Goal: Information Seeking & Learning: Learn about a topic

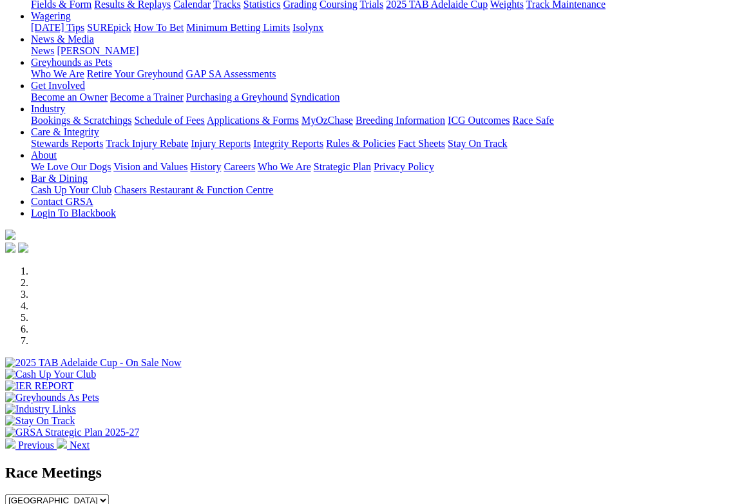
scroll to position [142, 0]
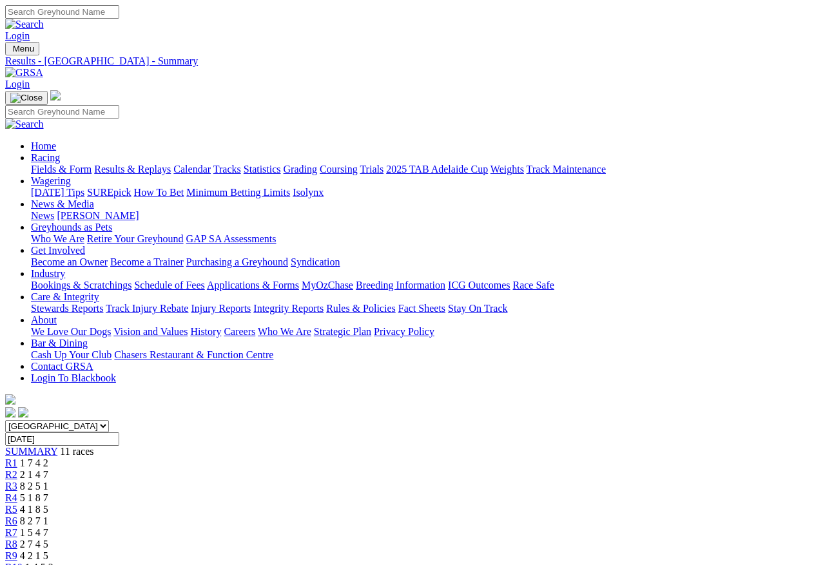
click at [17, 458] on span "R1" at bounding box center [11, 463] width 12 height 11
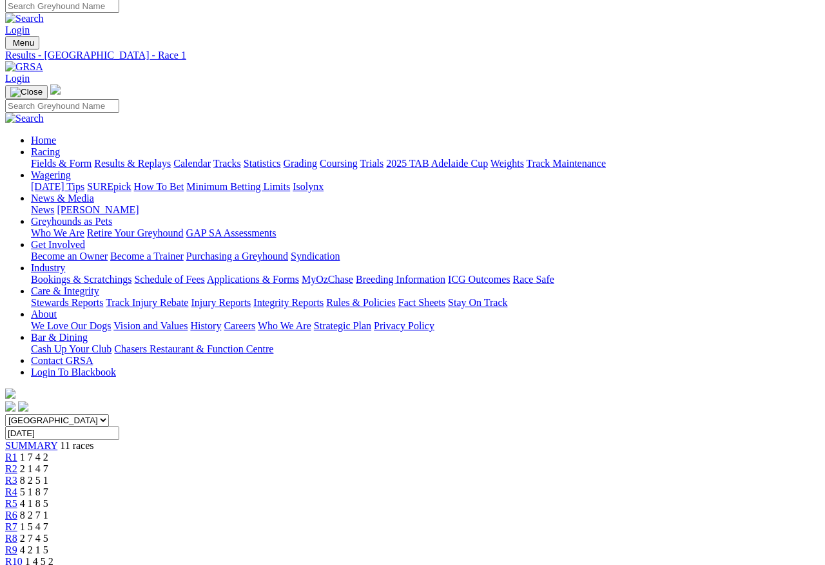
scroll to position [25, 0]
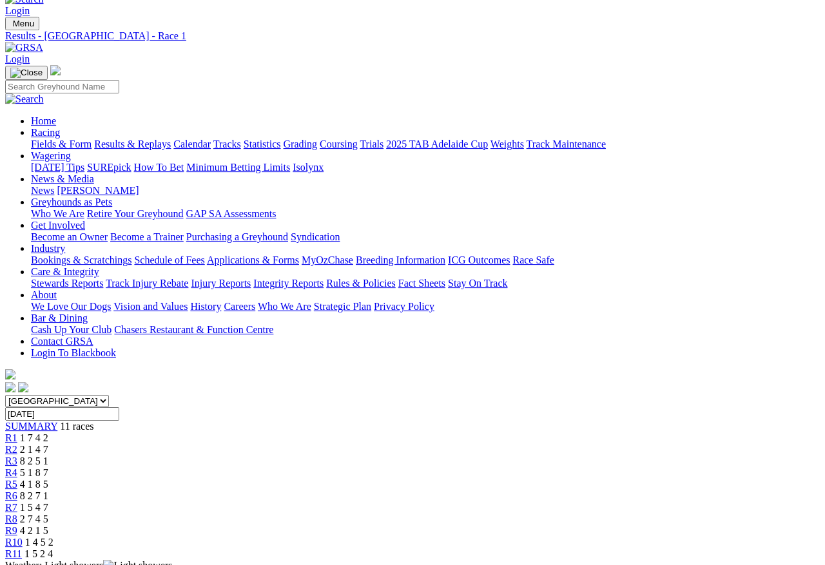
click at [17, 444] on span "R2" at bounding box center [11, 449] width 12 height 11
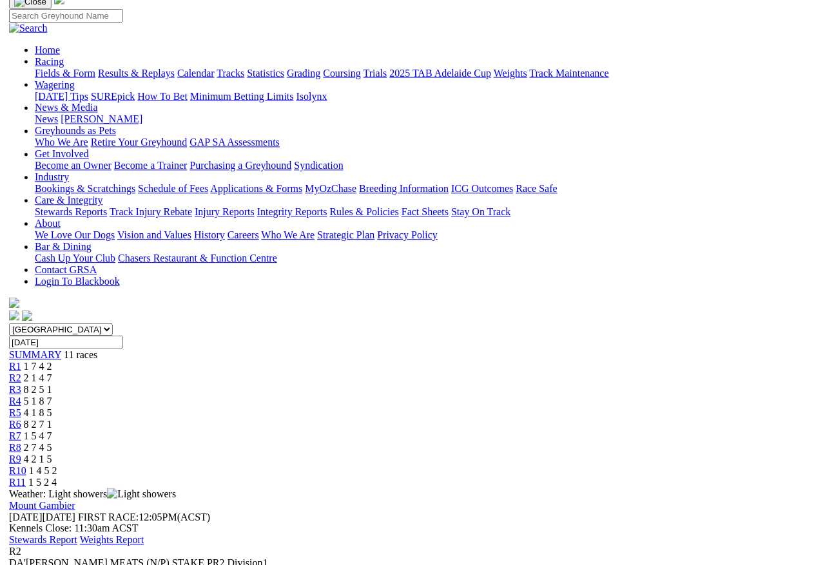
scroll to position [89, 0]
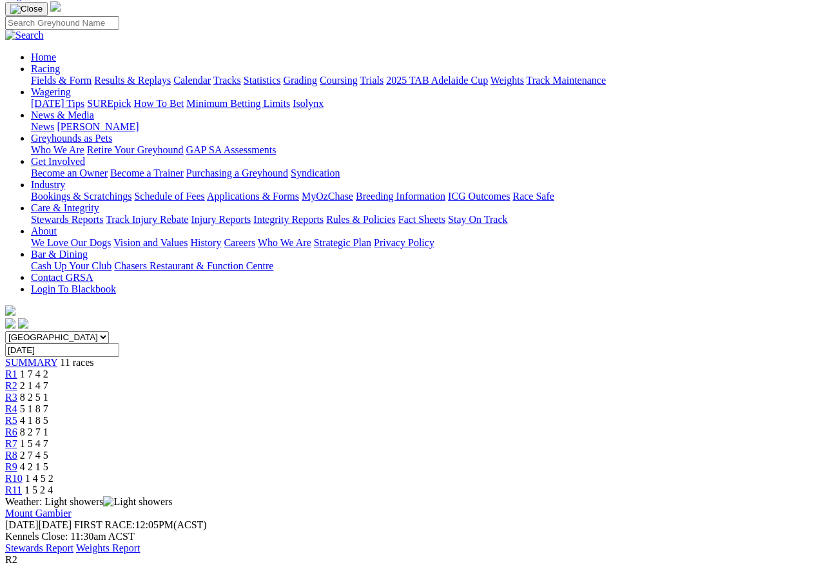
click at [17, 392] on span "R3" at bounding box center [11, 397] width 12 height 11
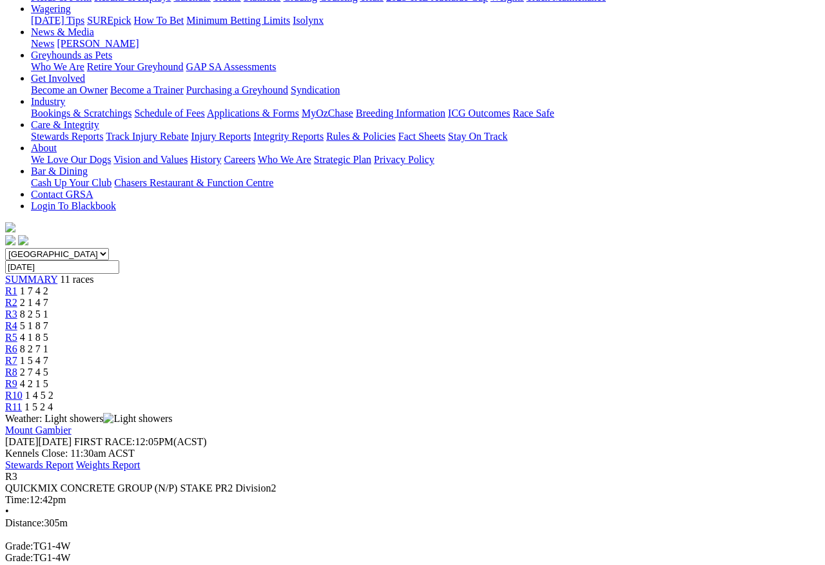
scroll to position [160, 0]
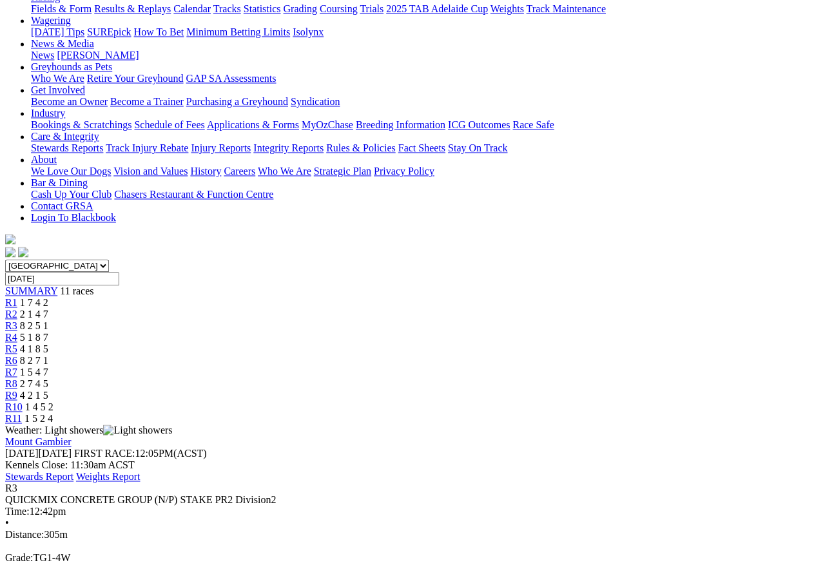
click at [17, 332] on span "R4" at bounding box center [11, 337] width 12 height 11
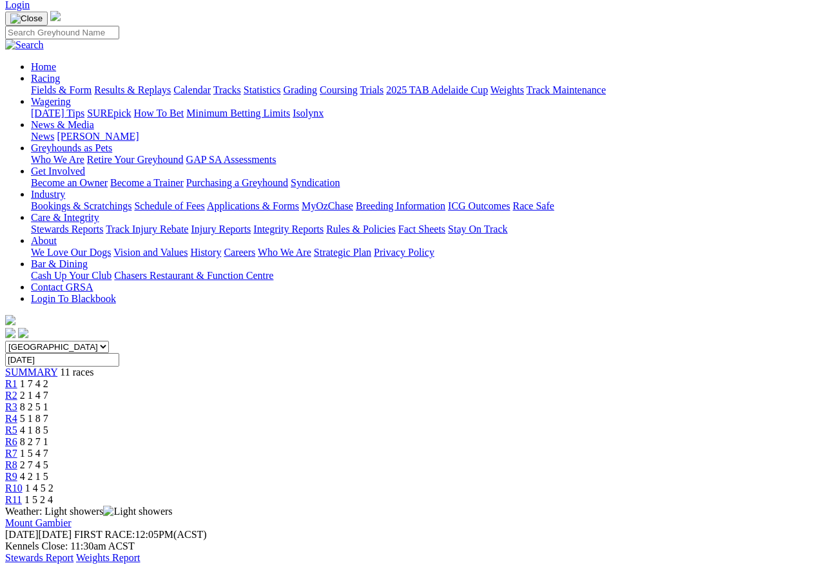
scroll to position [82, 0]
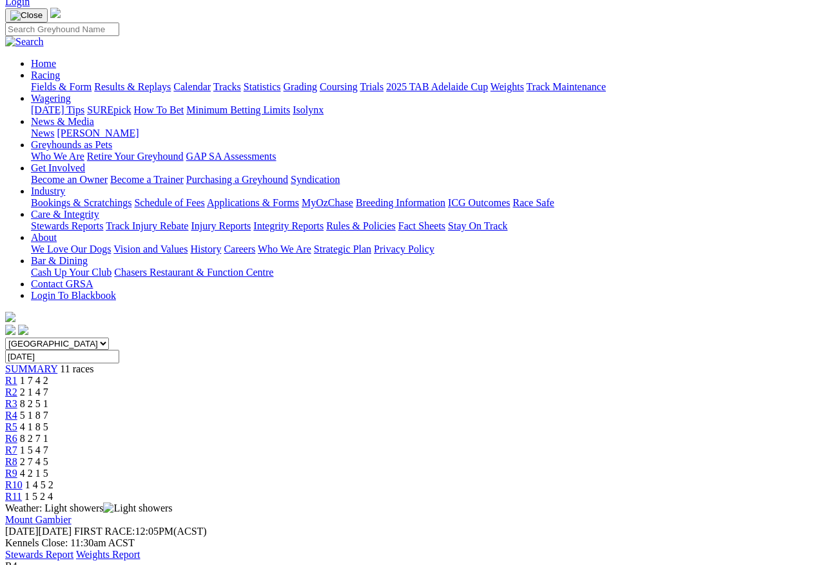
click at [17, 422] on link "R5" at bounding box center [11, 427] width 12 height 11
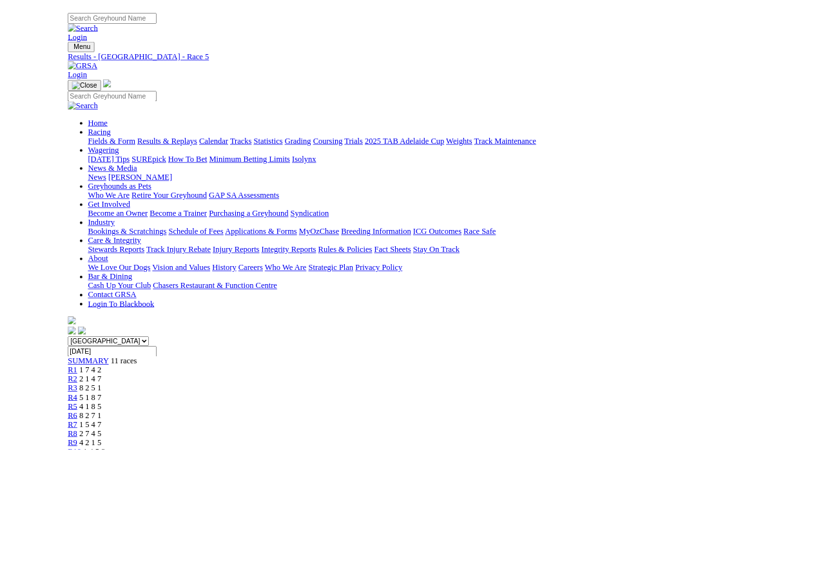
scroll to position [47, 7]
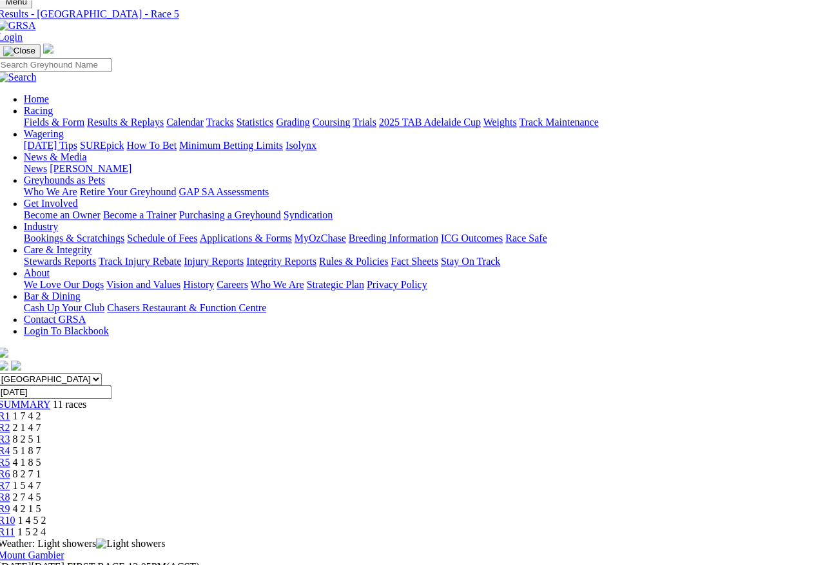
click at [10, 469] on span "R6" at bounding box center [4, 474] width 12 height 11
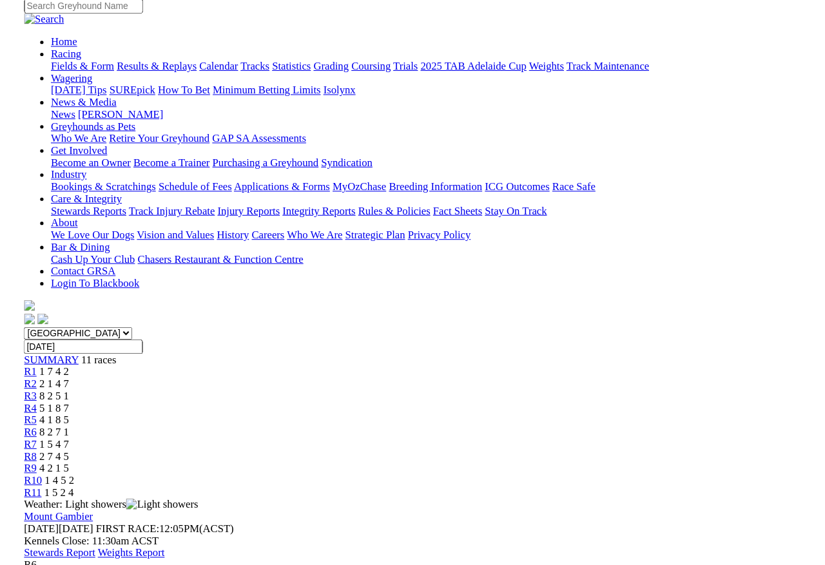
scroll to position [106, 0]
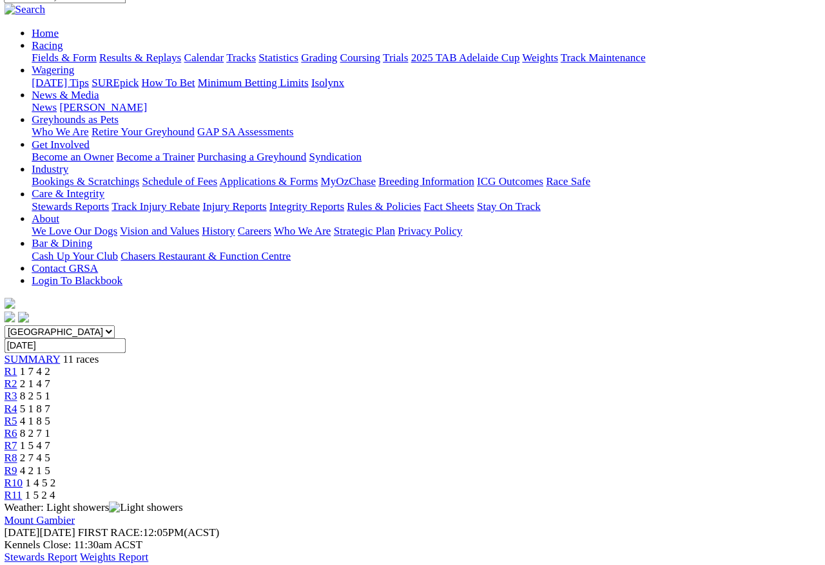
click at [17, 421] on link "R7" at bounding box center [11, 426] width 12 height 11
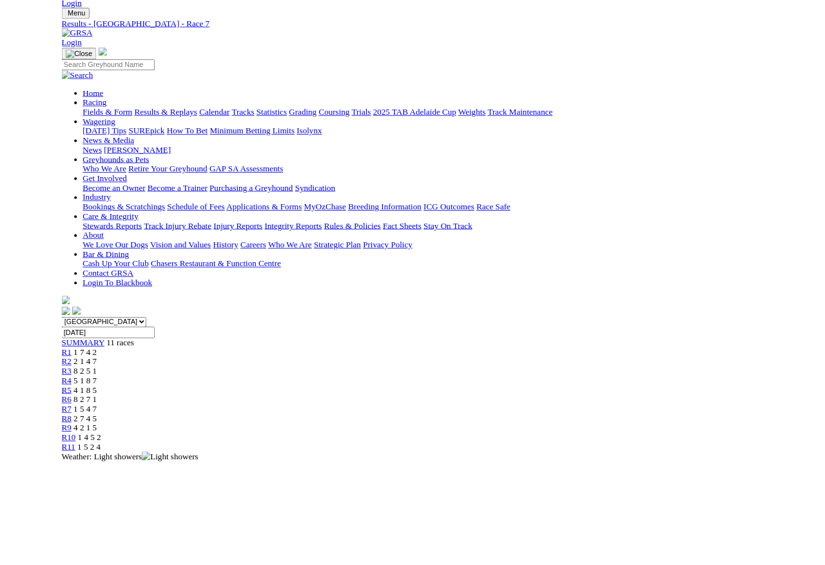
scroll to position [106, 8]
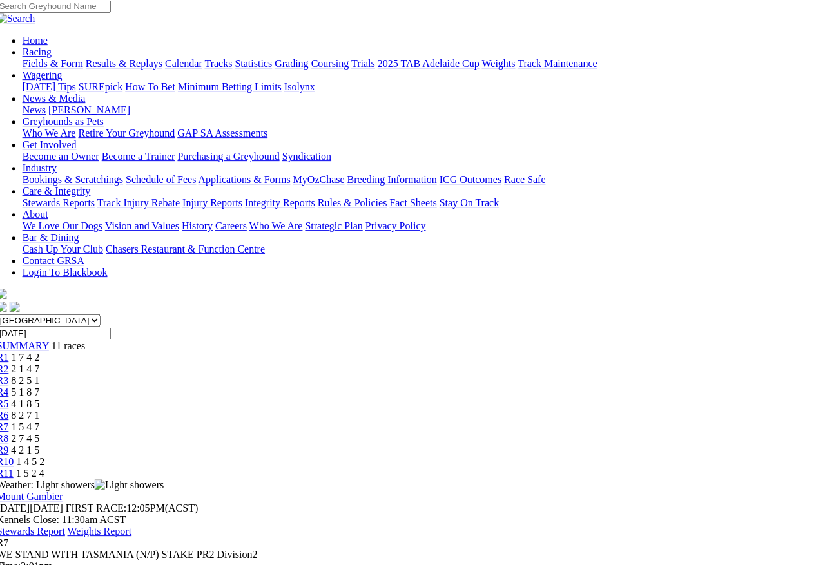
click at [9, 433] on span "R8" at bounding box center [3, 438] width 12 height 11
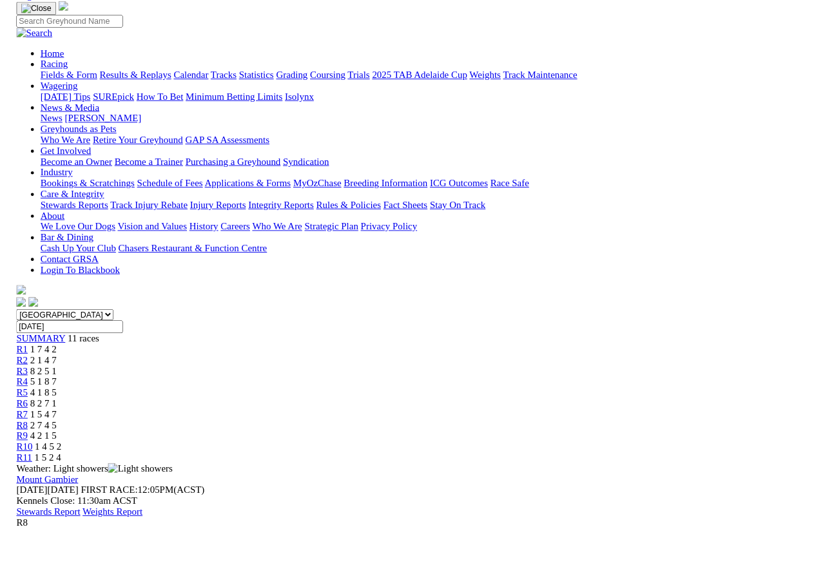
scroll to position [110, 23]
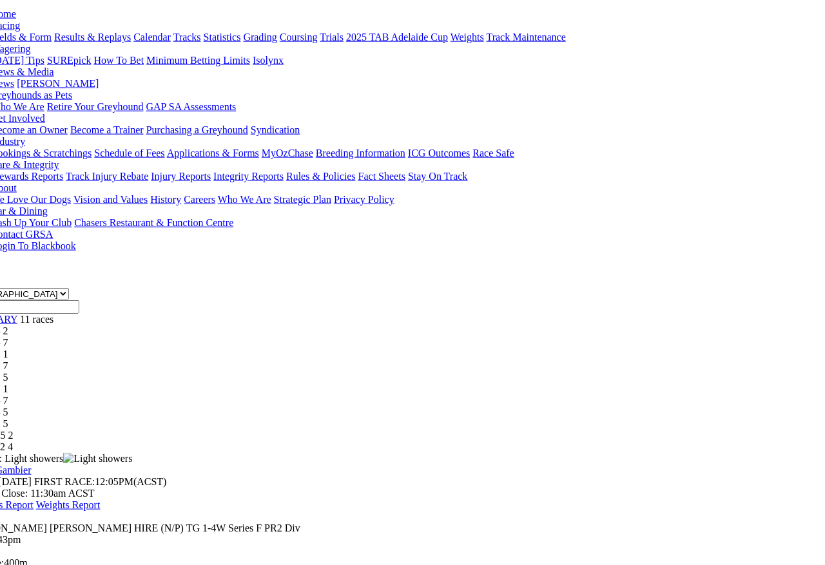
scroll to position [134, 40]
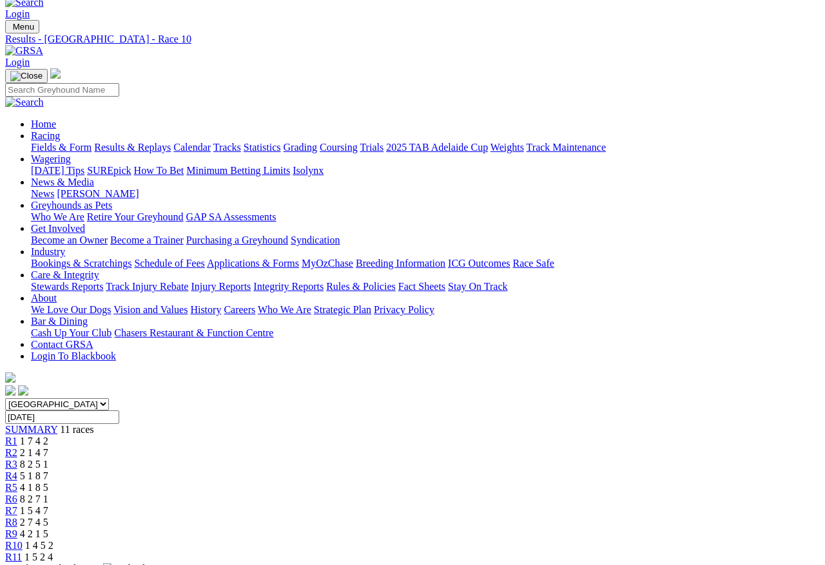
scroll to position [23, 0]
click at [22, 551] on link "R11" at bounding box center [13, 556] width 17 height 11
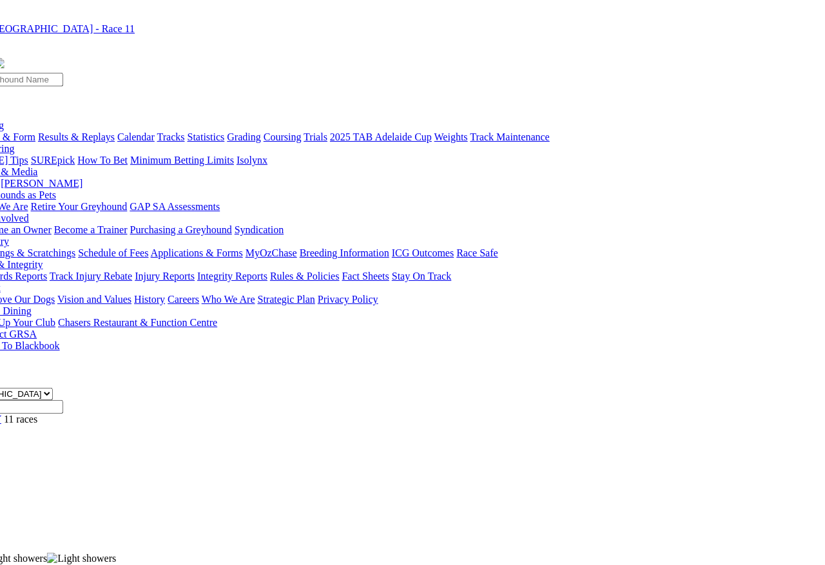
scroll to position [0, 56]
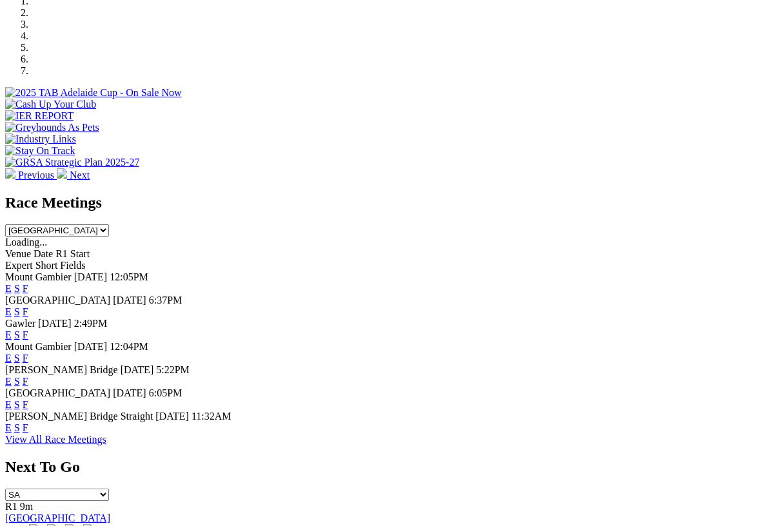
click at [536, 295] on div "[GEOGRAPHIC_DATA] [DATE] 6:37PM E S F" at bounding box center [383, 306] width 757 height 23
click at [28, 306] on link "F" at bounding box center [26, 311] width 6 height 11
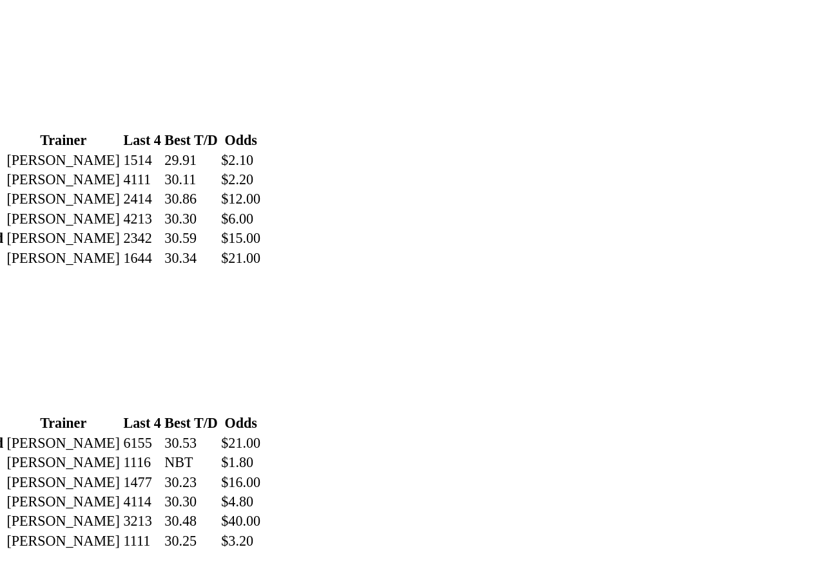
scroll to position [1404, 18]
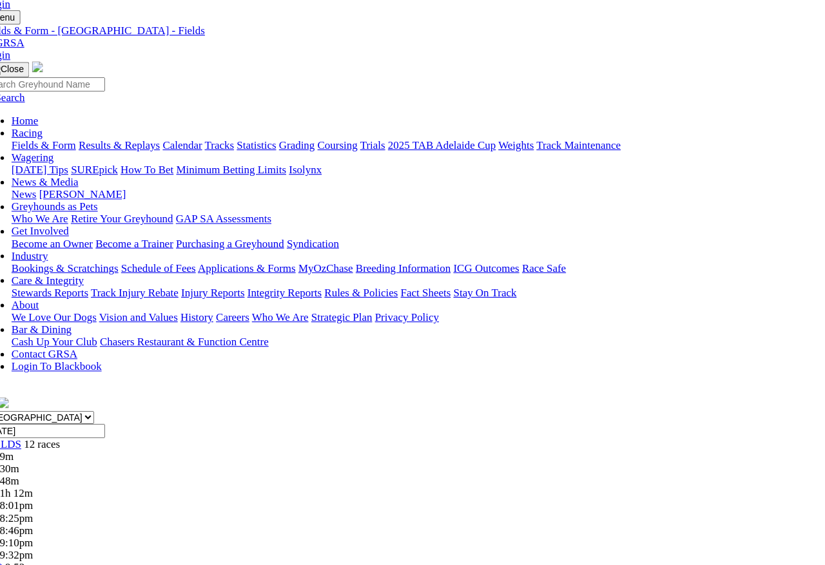
scroll to position [0, 0]
